Goal: Contribute content

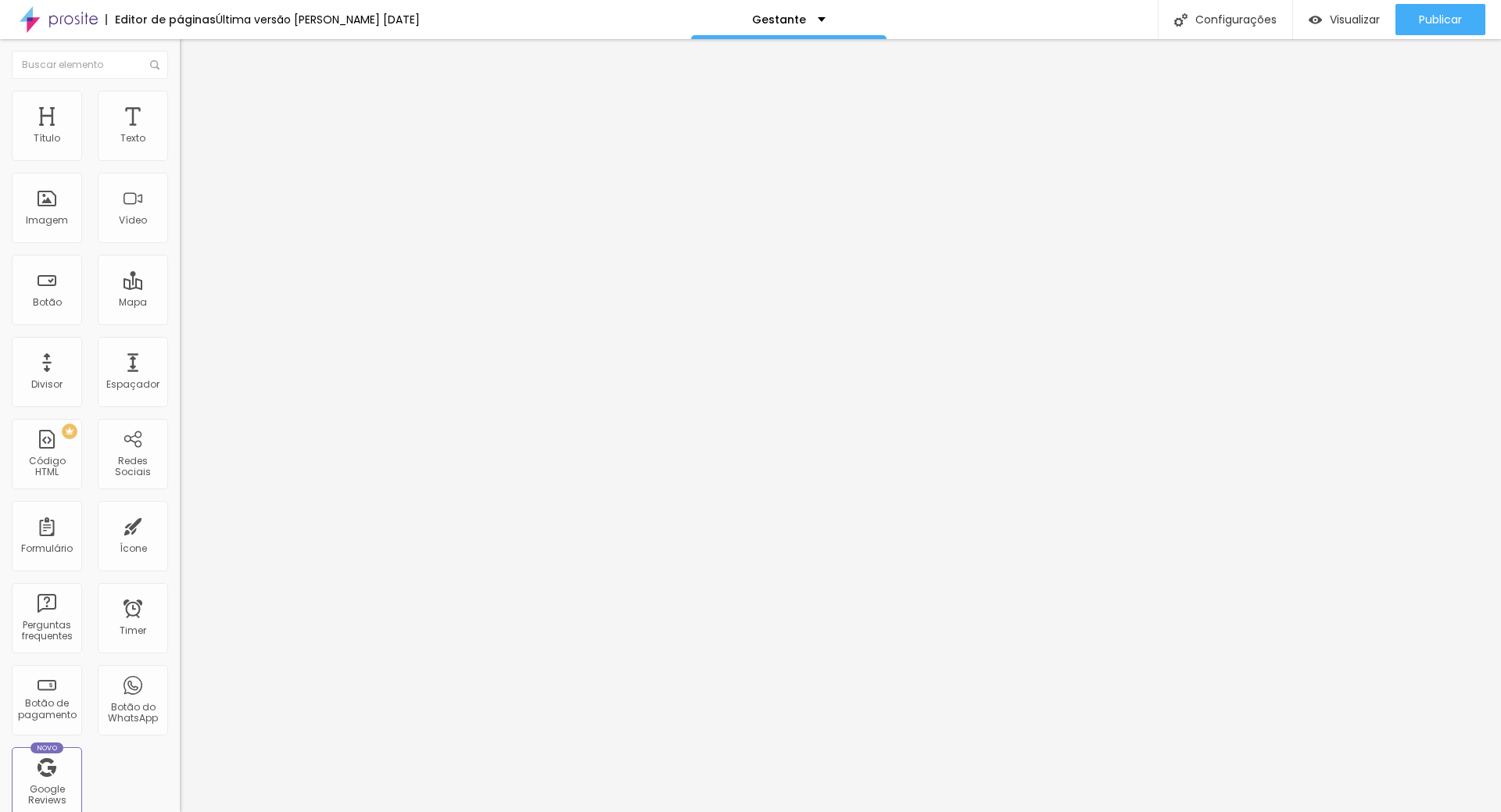
click at [192, 52] on img "button" at bounding box center [197, 57] width 12 height 12
click at [50, 215] on div "Imagem" at bounding box center [47, 221] width 42 height 11
click at [30, 208] on div "Imagem" at bounding box center [46, 208] width 70 height 70
click at [180, 134] on span "Adicionar imagem" at bounding box center [230, 128] width 101 height 13
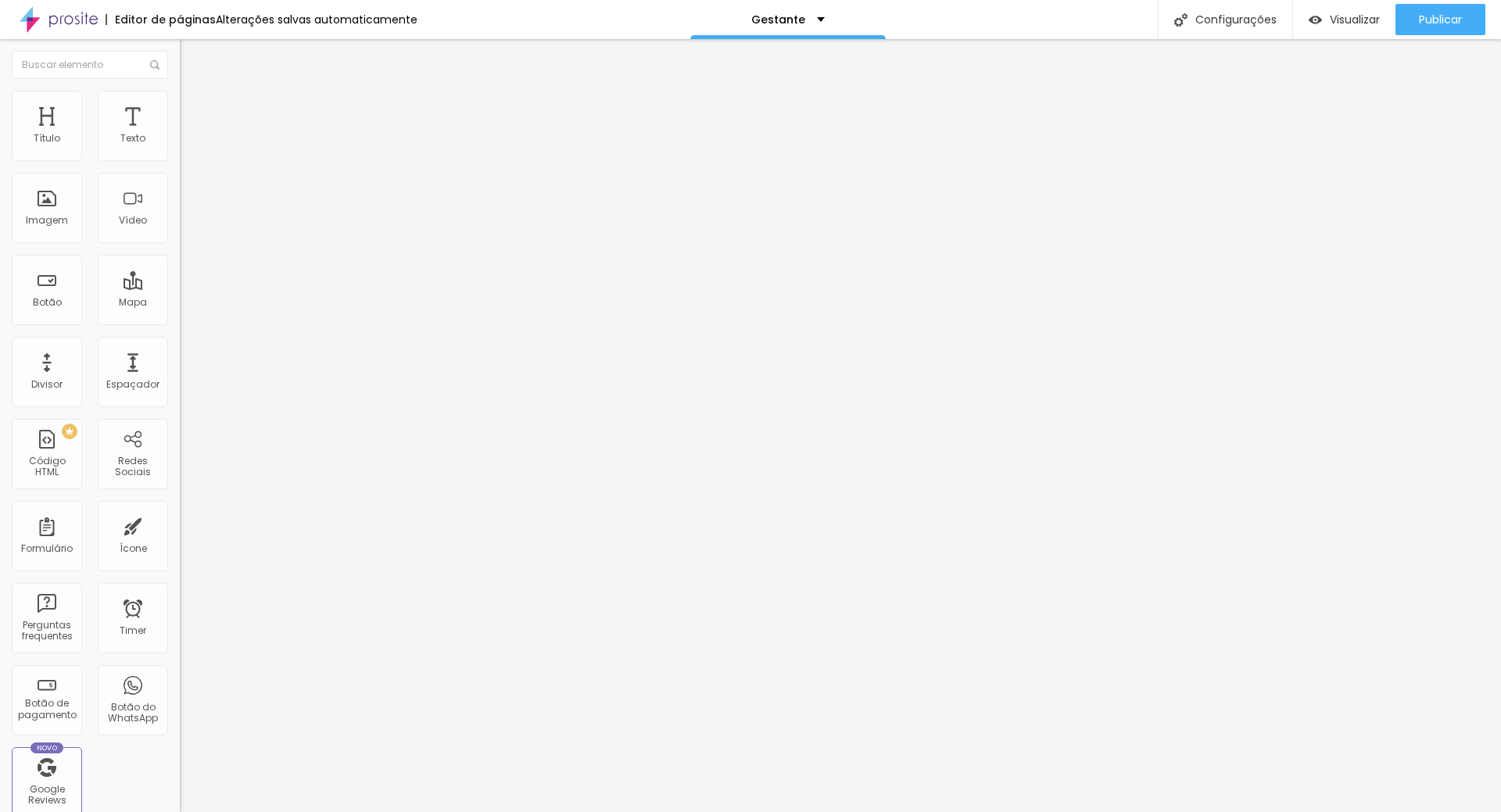
click at [340, 811] on div "Subindo 0/0 arquivos" at bounding box center [750, 817] width 1501 height 10
click at [180, 134] on span "Adicionar imagem" at bounding box center [230, 128] width 101 height 13
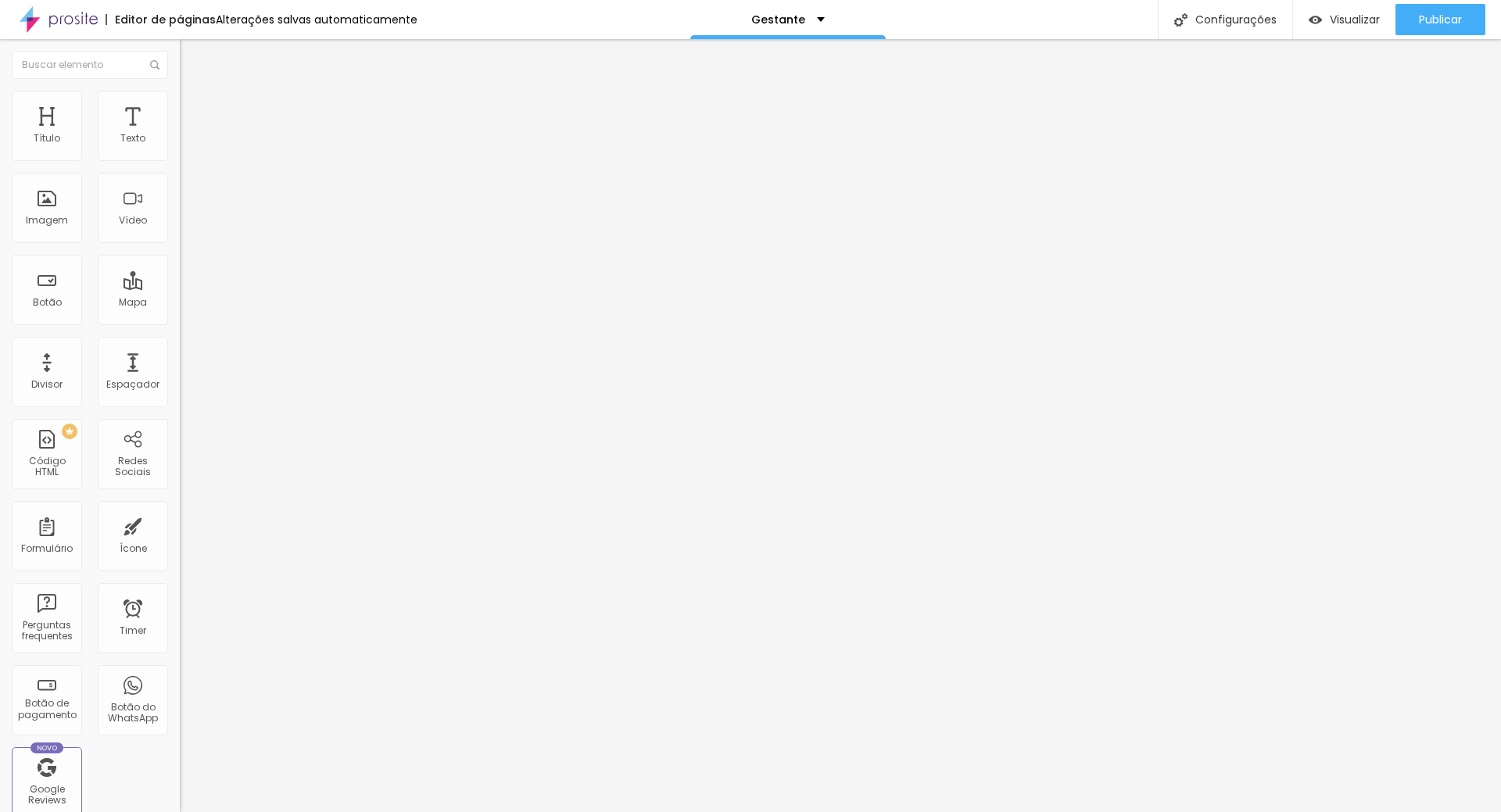
click at [180, 53] on button "Editar Imagem" at bounding box center [269, 57] width 180 height 36
click at [180, 147] on input "text" at bounding box center [273, 138] width 188 height 15
click at [180, 134] on span "Adicionar imagem" at bounding box center [230, 128] width 101 height 13
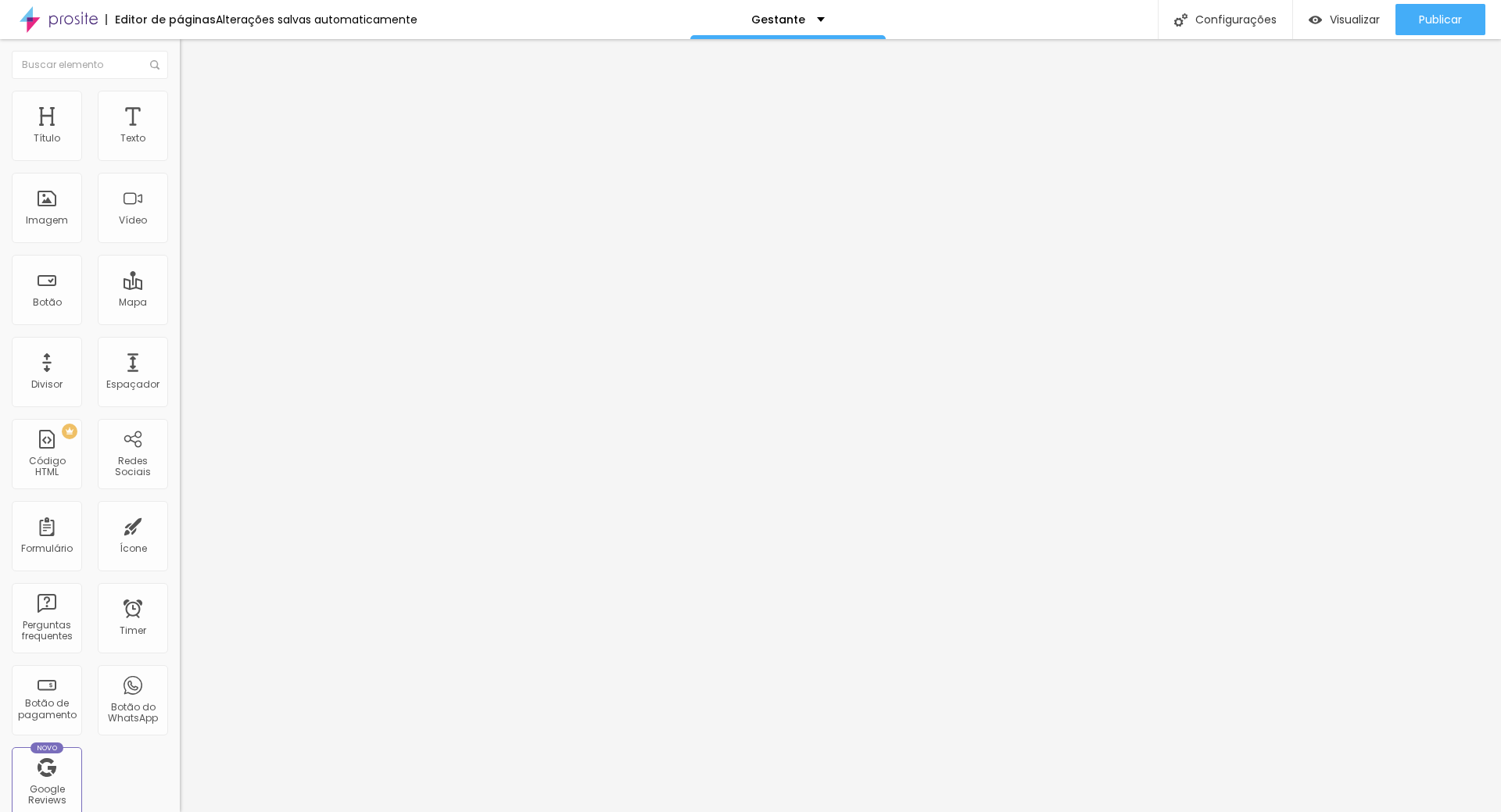
click at [1457, 13] on span "Publicar" at bounding box center [1440, 19] width 43 height 12
click at [180, 134] on span "Trocar imagem" at bounding box center [222, 128] width 85 height 13
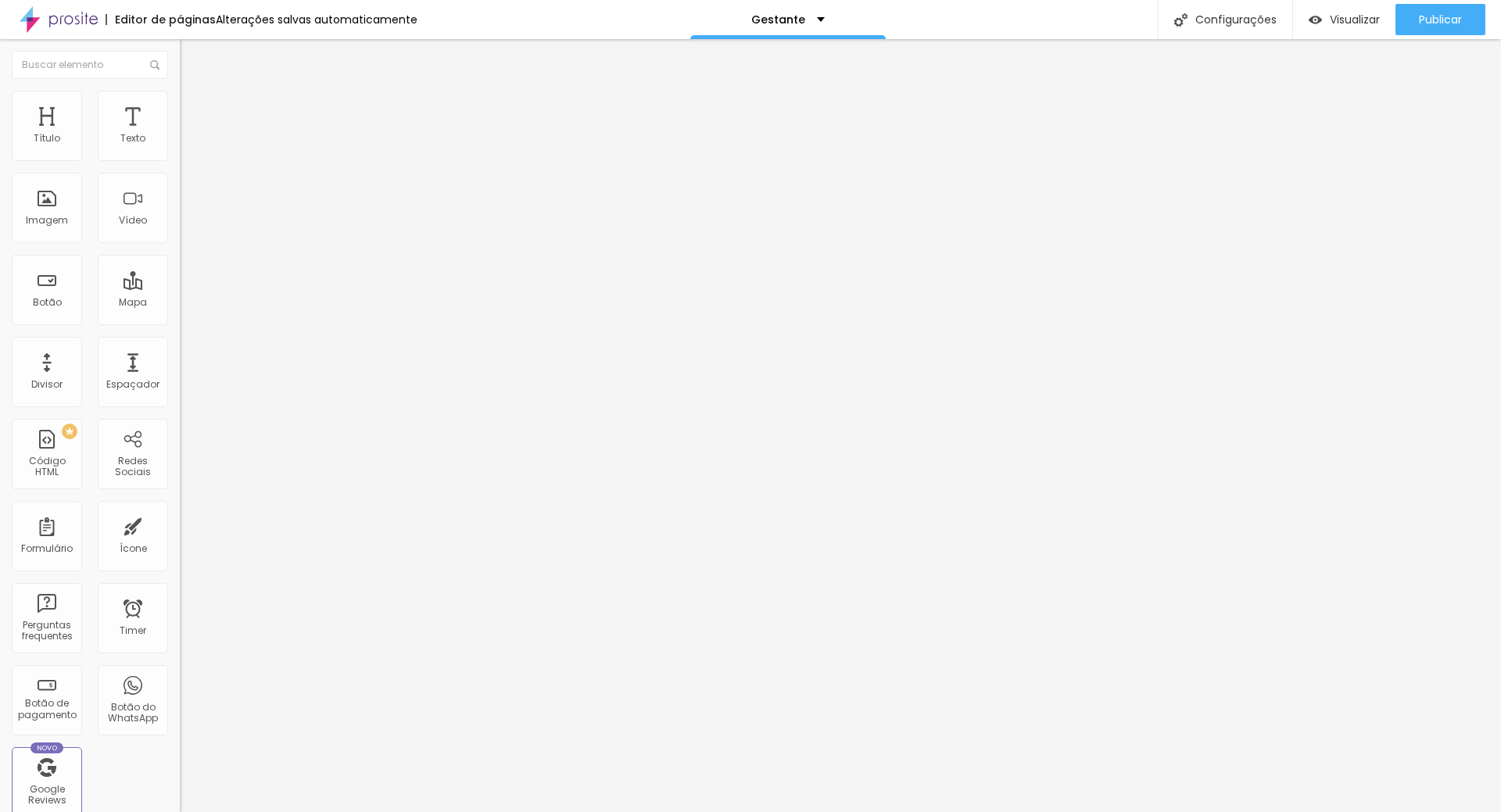
click at [180, 134] on span "Trocar imagem" at bounding box center [222, 128] width 85 height 13
drag, startPoint x: 1400, startPoint y: 65, endPoint x: 1227, endPoint y: 11, distance: 181.2
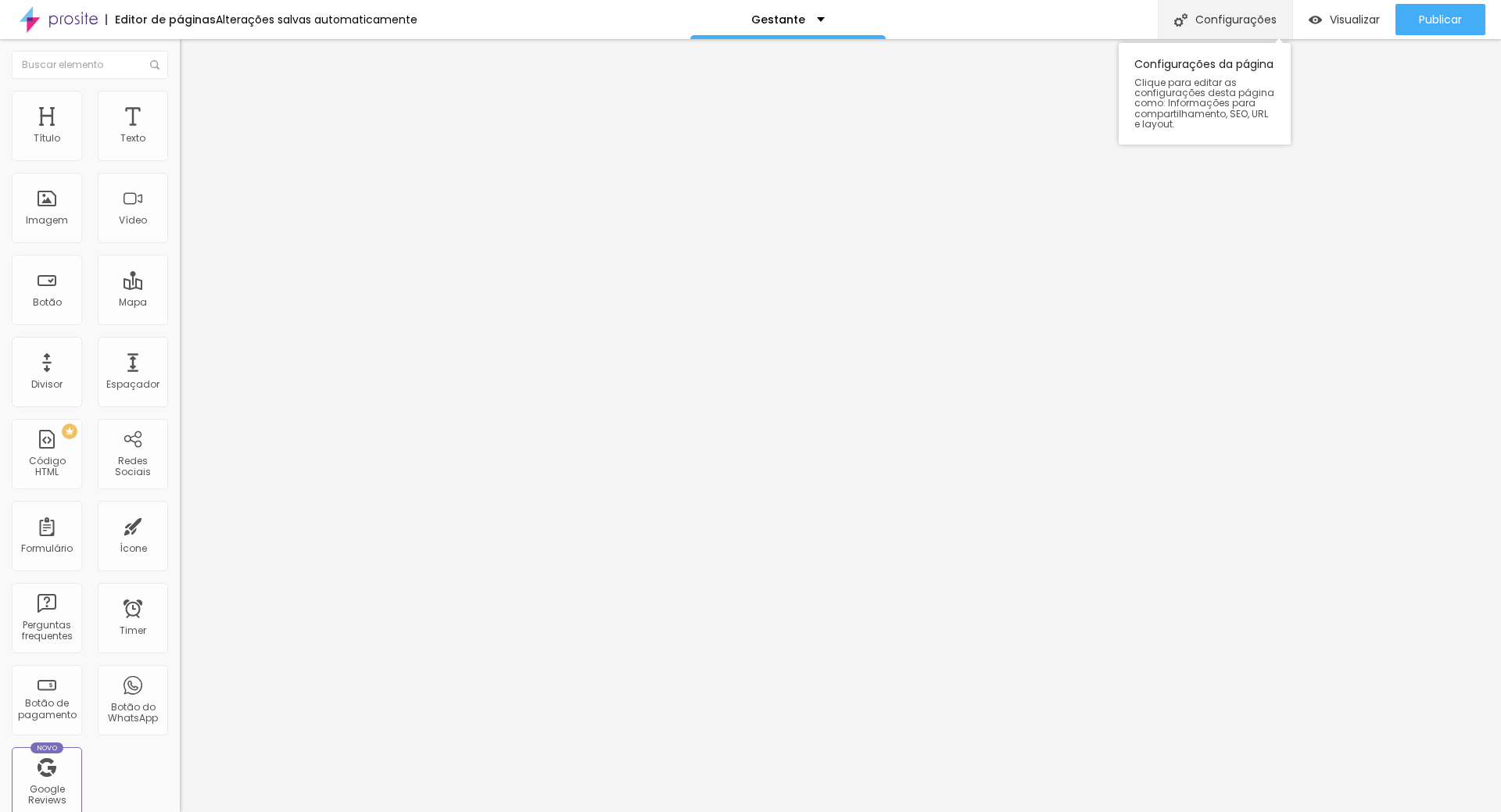
click at [1399, 811] on div at bounding box center [750, 828] width 1501 height 14
click at [180, 134] on span "Trocar imagem" at bounding box center [222, 128] width 85 height 13
